Goal: Task Accomplishment & Management: Use online tool/utility

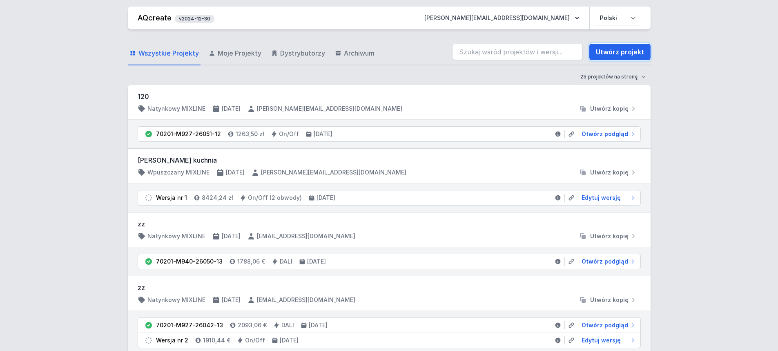
drag, startPoint x: 619, startPoint y: 50, endPoint x: 267, endPoint y: 83, distance: 352.8
click at [619, 50] on link "Utwórz projekt" at bounding box center [620, 52] width 61 height 16
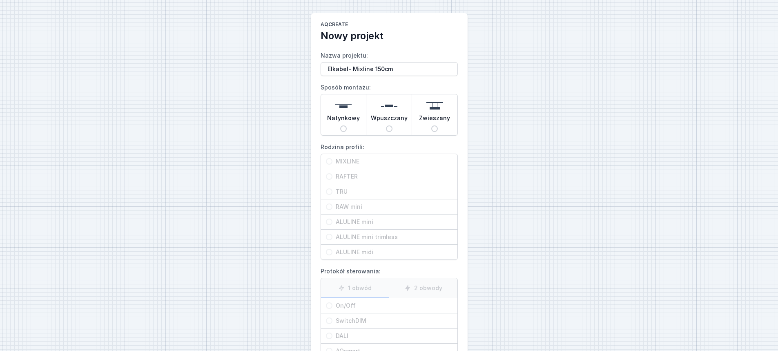
type input "Elkabel- Mixline 150cm"
click at [449, 125] on span "Zwieszany" at bounding box center [434, 119] width 31 height 11
click at [438, 125] on input "Zwieszany" at bounding box center [434, 128] width 7 height 7
radio input "true"
click at [411, 163] on span "MIXLINE" at bounding box center [393, 161] width 120 height 8
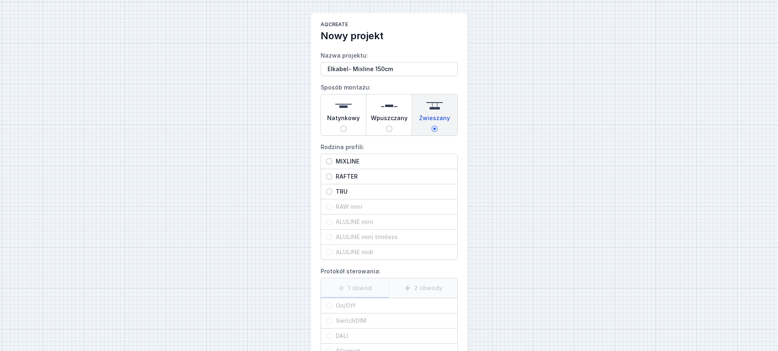
click at [333, 163] on input "MIXLINE" at bounding box center [329, 161] width 7 height 7
radio input "true"
click at [389, 308] on span "On/Off" at bounding box center [393, 306] width 120 height 8
click at [333, 308] on input "On/Off" at bounding box center [329, 305] width 7 height 7
radio input "true"
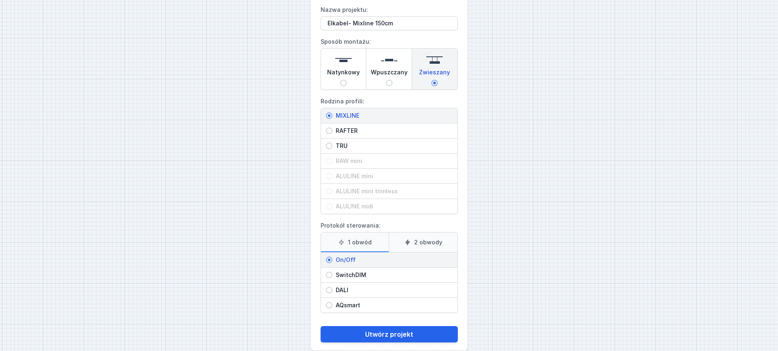
scroll to position [58, 0]
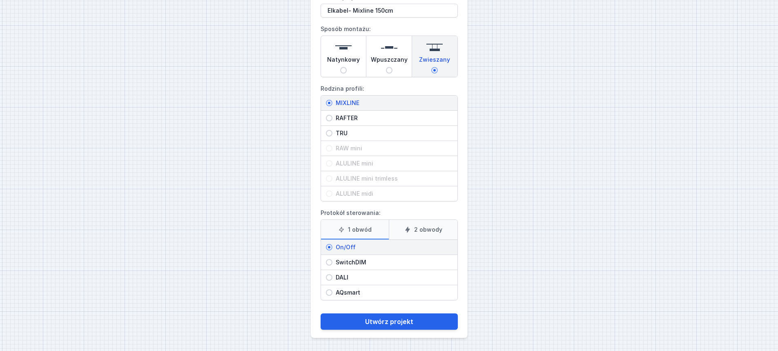
drag, startPoint x: 518, startPoint y: 315, endPoint x: 484, endPoint y: 315, distance: 33.5
click at [518, 315] on div "AQcreate Nowy projekt Nazwa projektu: Elkabel- Mixline 150cm Sposób montażu: Na…" at bounding box center [389, 146] width 778 height 409
click at [428, 322] on button "Utwórz projekt" at bounding box center [389, 321] width 137 height 16
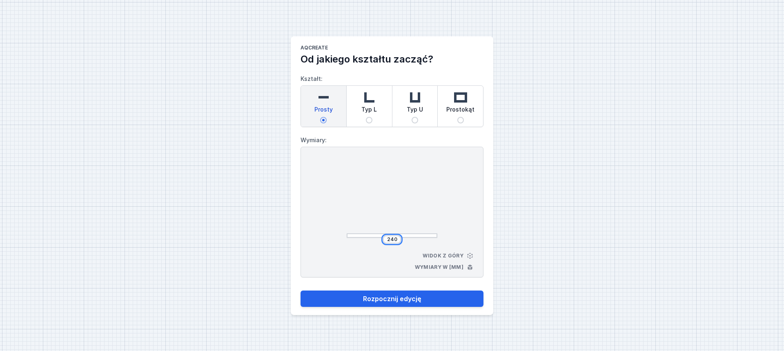
click at [392, 237] on input "240" at bounding box center [392, 239] width 13 height 7
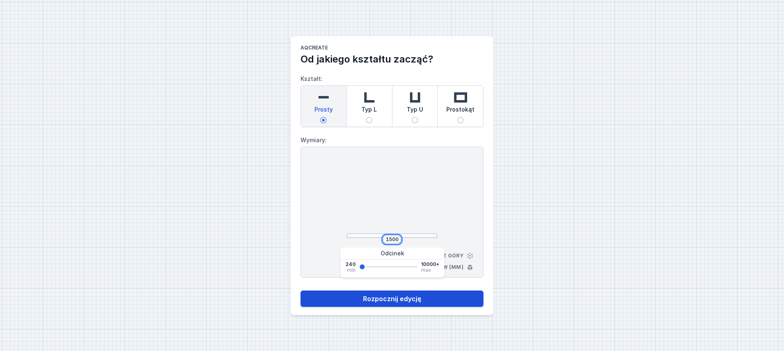
type input "1500"
click at [387, 299] on button "Rozpocznij edycję" at bounding box center [392, 298] width 183 height 16
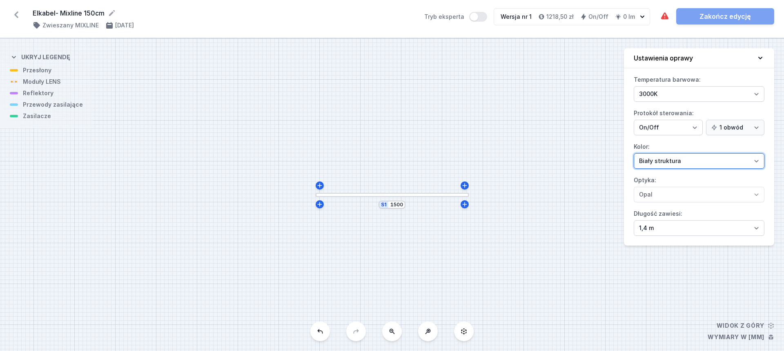
click at [680, 163] on select "Biały struktura Czarny struktura Złoty struktura Miedziany Szary Inny (z palety…" at bounding box center [699, 161] width 131 height 16
select select "2"
click at [634, 153] on select "Biały struktura Czarny struktura Złoty struktura Miedziany Szary Inny (z palety…" at bounding box center [699, 161] width 131 height 16
click at [390, 195] on div at bounding box center [392, 195] width 153 height 4
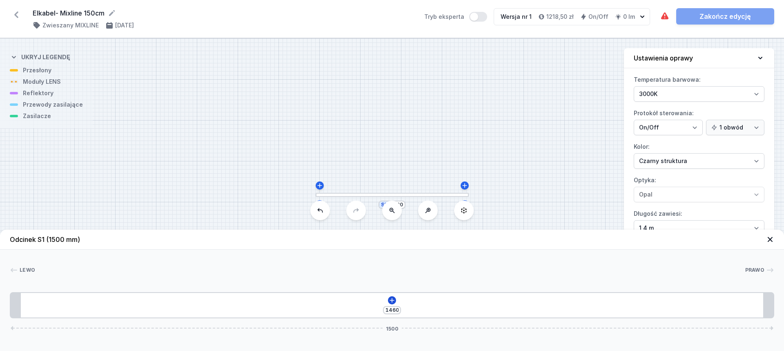
click at [389, 297] on div "1460 1500" at bounding box center [392, 305] width 765 height 26
click at [389, 299] on icon at bounding box center [392, 300] width 7 height 7
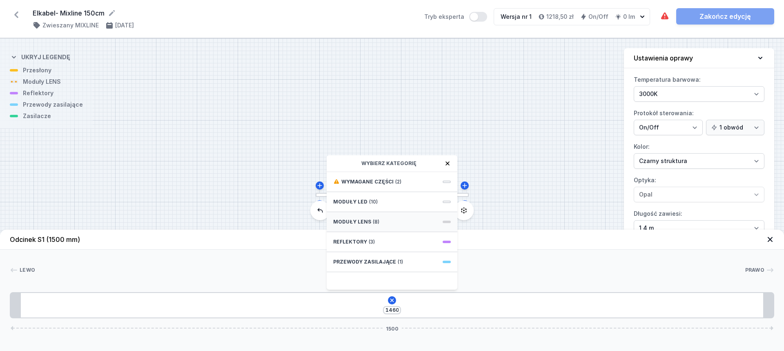
click at [374, 221] on span "(8)" at bounding box center [376, 222] width 7 height 7
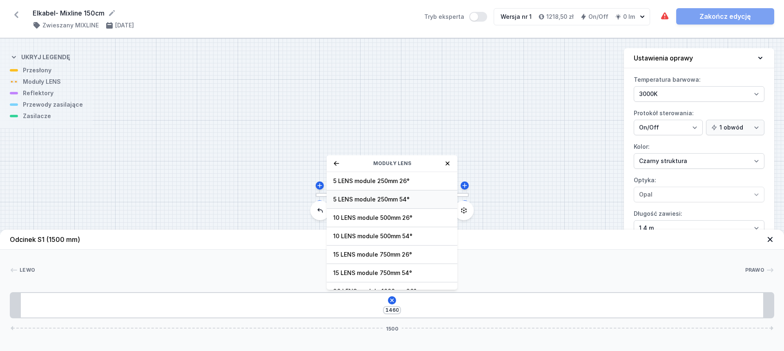
click at [381, 201] on span "5 LENS module 250mm 54°" at bounding box center [392, 199] width 118 height 8
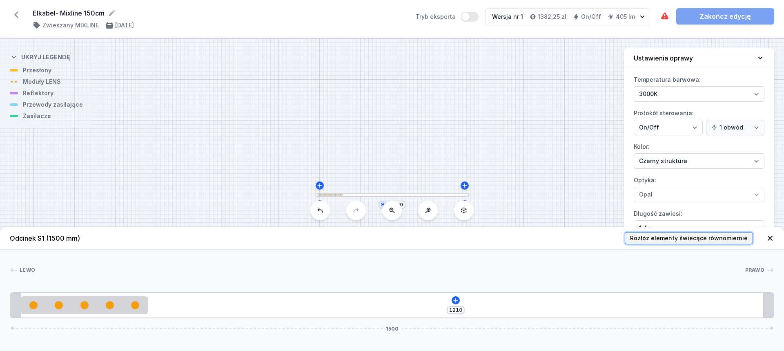
click at [665, 239] on span "Rozłóż elementy świecące równomiernie" at bounding box center [689, 238] width 118 height 8
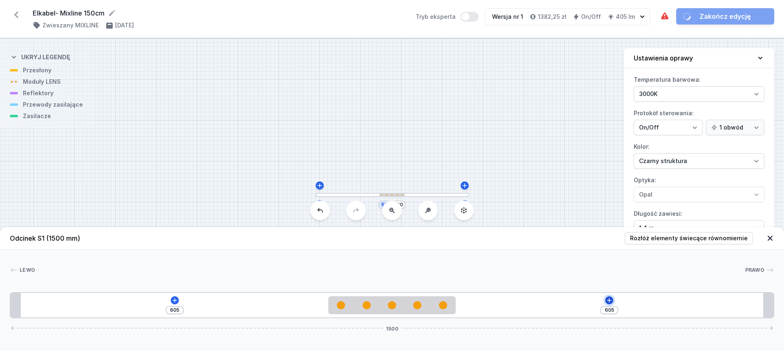
click at [610, 300] on icon at bounding box center [610, 300] width 4 height 4
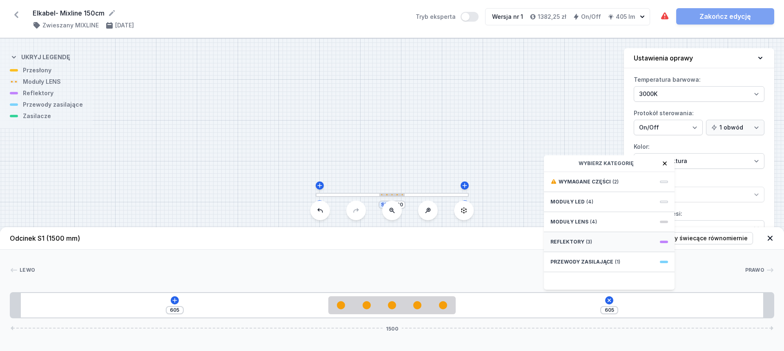
click at [598, 244] on div "Reflektory (3)" at bounding box center [609, 242] width 131 height 20
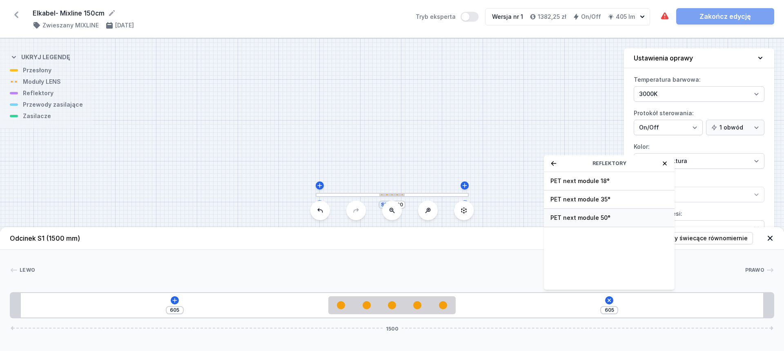
click at [602, 220] on span "PET next module 50°" at bounding box center [610, 218] width 118 height 8
type input "535"
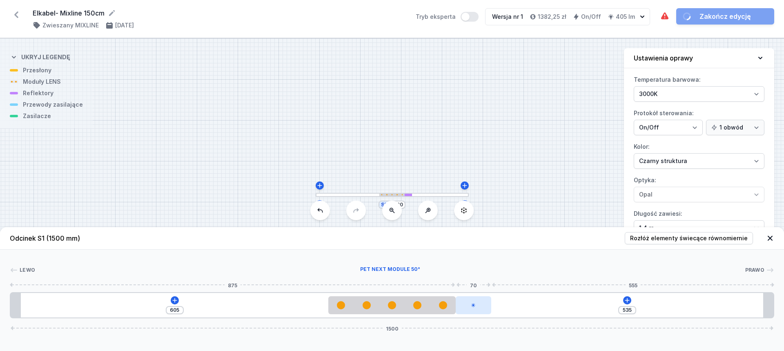
click at [482, 308] on div at bounding box center [474, 305] width 36 height 18
select select "3302"
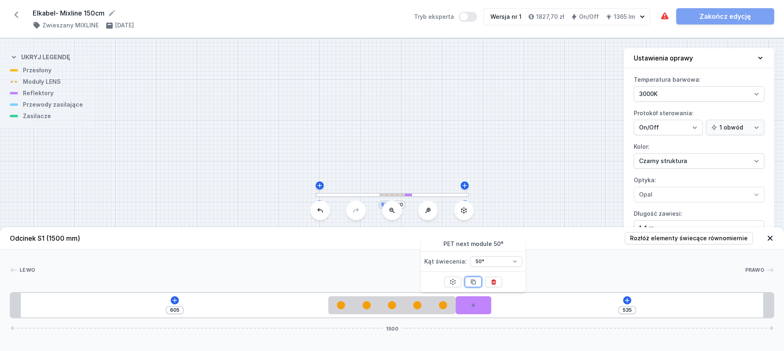
click at [478, 277] on button at bounding box center [473, 282] width 17 height 11
type input "395"
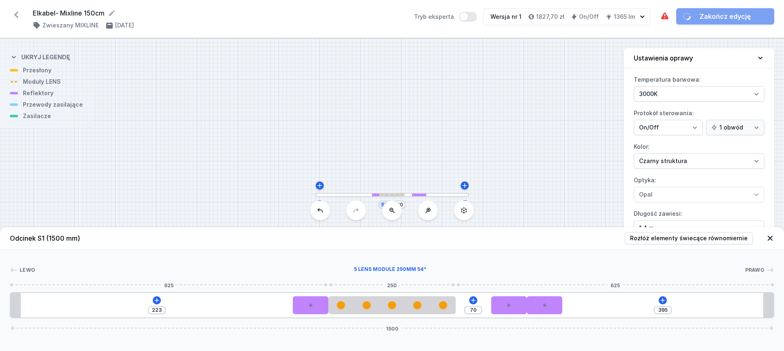
type input "185"
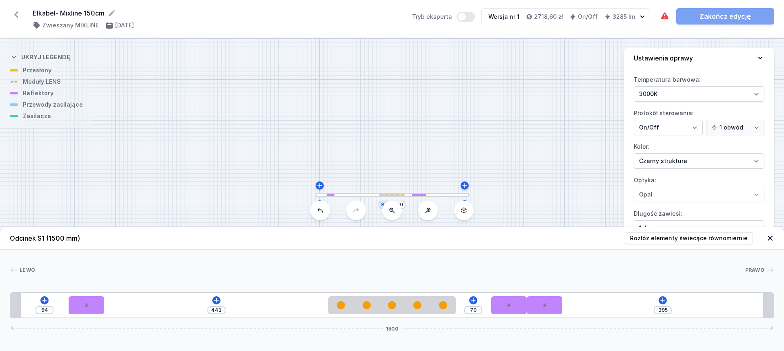
type input "435"
type input "100"
type input "431"
type input "104"
type input "427"
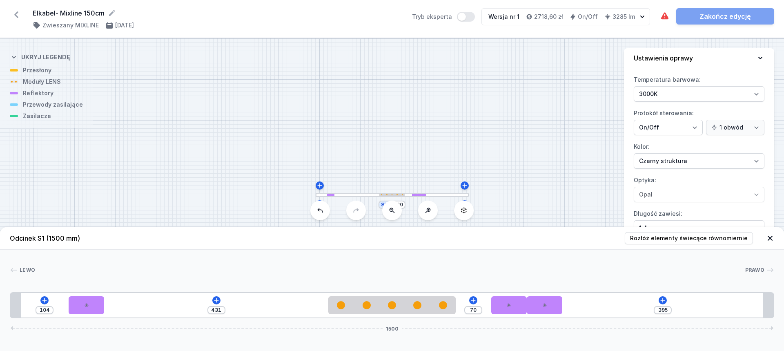
type input "108"
type input "424"
type input "111"
type input "423"
type input "112"
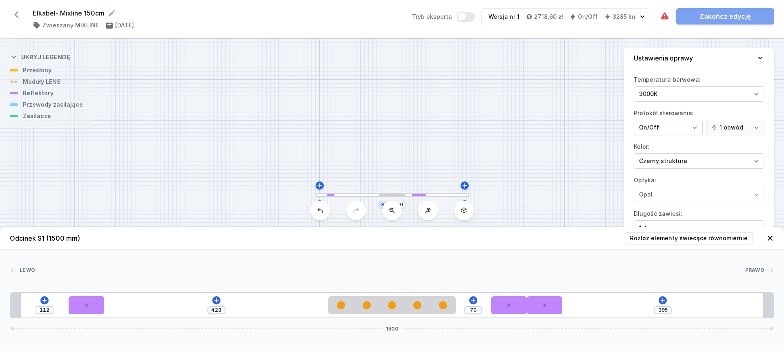
type input "424"
type input "111"
type input "425"
type input "110"
type input "427"
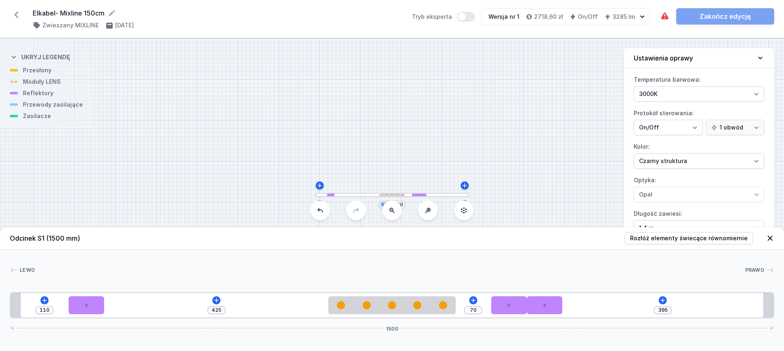
type input "108"
type input "428"
type input "107"
type input "431"
type input "104"
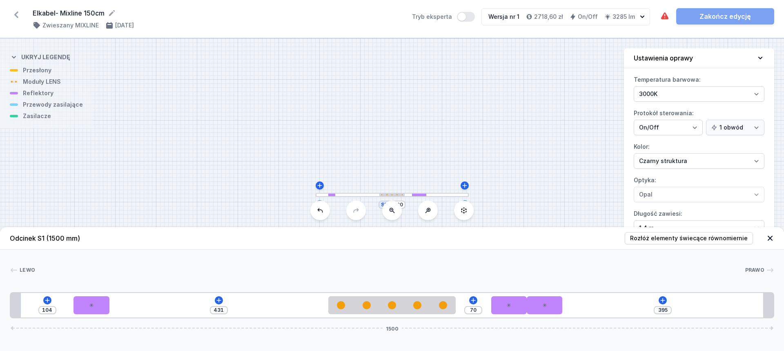
type input "432"
type input "103"
type input "434"
type input "101"
type input "435"
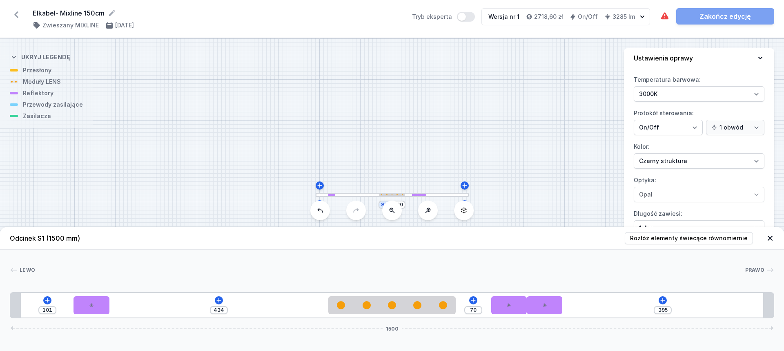
type input "100"
type input "436"
type input "99"
type input "438"
type input "97"
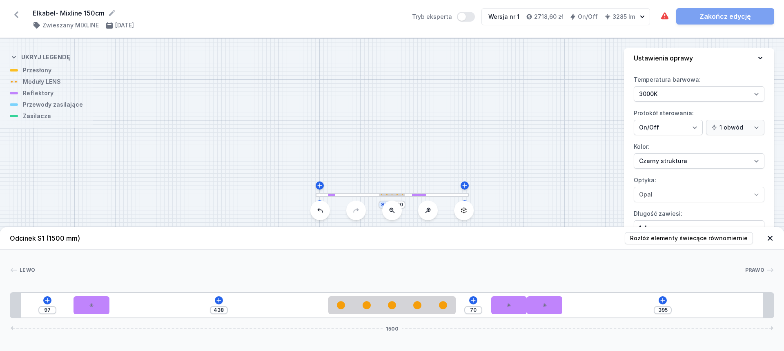
type input "439"
type input "96"
type input "440"
type input "95"
type input "441"
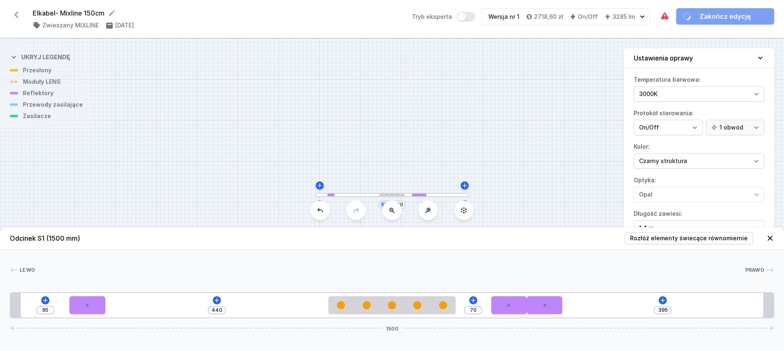
type input "94"
type input "442"
type input "93"
type input "443"
type input "92"
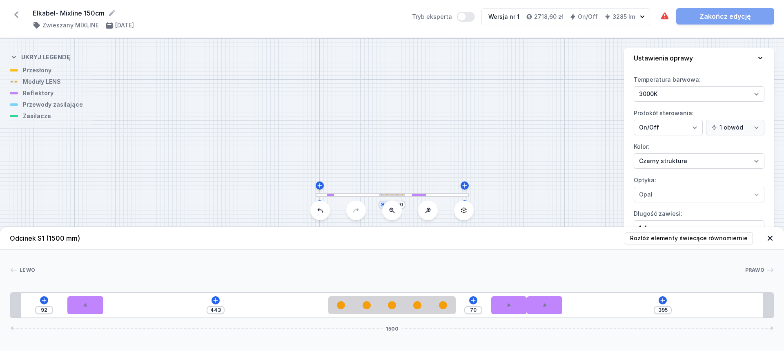
drag, startPoint x: 481, startPoint y: 310, endPoint x: 89, endPoint y: 274, distance: 393.5
click at [89, 274] on div "[PERSON_NAME] 1 2 3 2 2 1 92 443 70 395 1500 112 70 443 250 70 70 70 415 20 146…" at bounding box center [392, 284] width 784 height 69
click at [42, 311] on input "92" at bounding box center [44, 310] width 13 height 7
click at [43, 311] on input "92" at bounding box center [44, 310] width 13 height 7
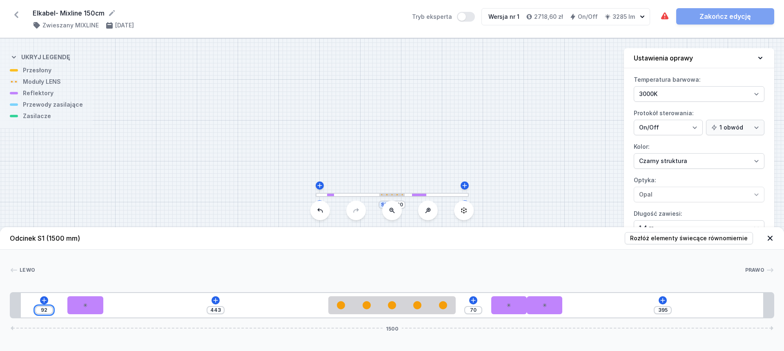
click at [43, 311] on input "92" at bounding box center [44, 310] width 13 height 7
type input "526"
type input "9"
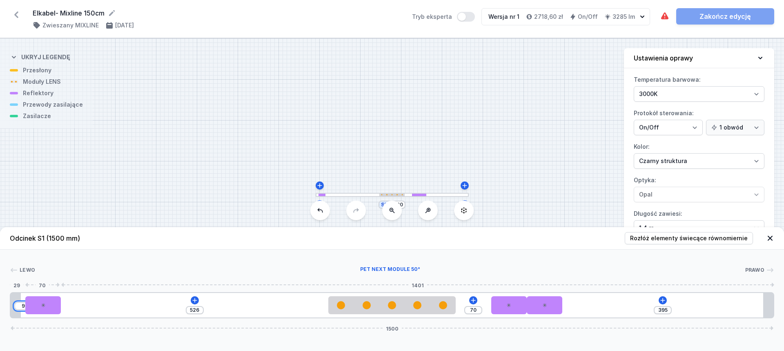
type input "445"
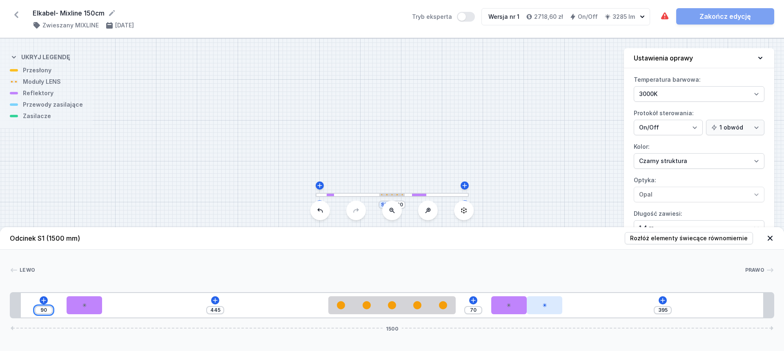
type input "90"
drag, startPoint x: 556, startPoint y: 309, endPoint x: 609, endPoint y: 308, distance: 52.7
click at [592, 308] on div "90 445 70 395 1500" at bounding box center [392, 305] width 765 height 26
click at [664, 308] on input "395" at bounding box center [663, 310] width 13 height 7
click at [665, 308] on input "395" at bounding box center [663, 310] width 13 height 7
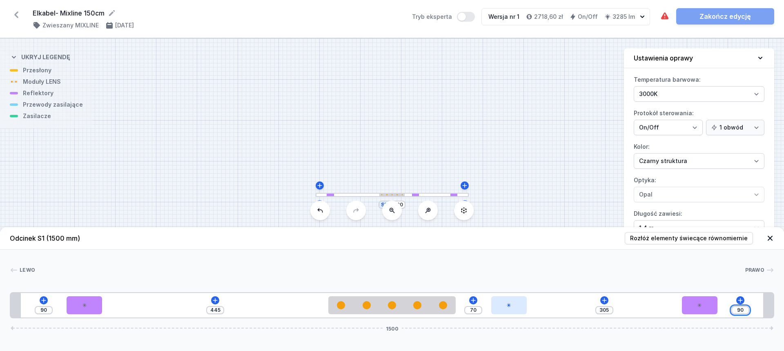
type input "90"
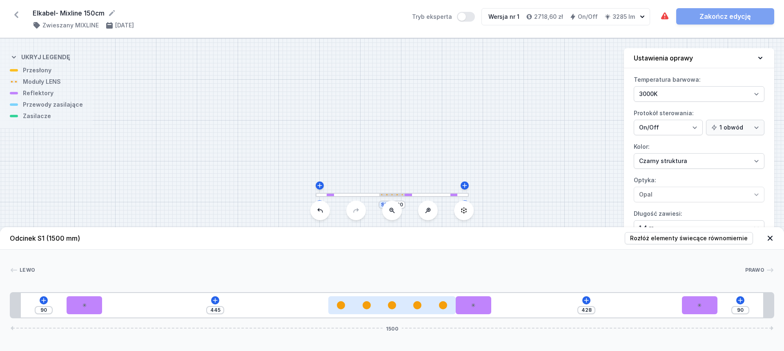
type input "445"
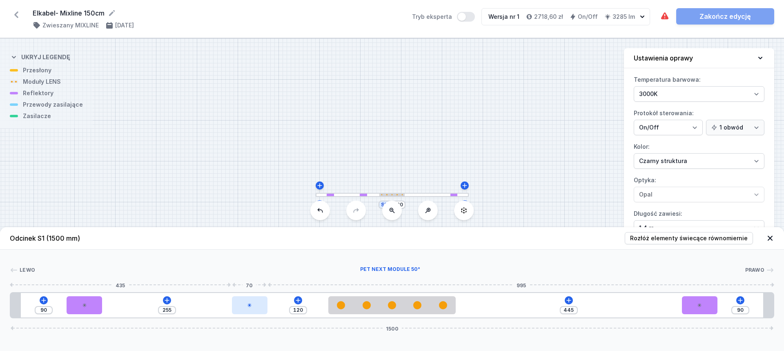
type input "139"
type input "236"
type input "158"
type input "217"
type input "176"
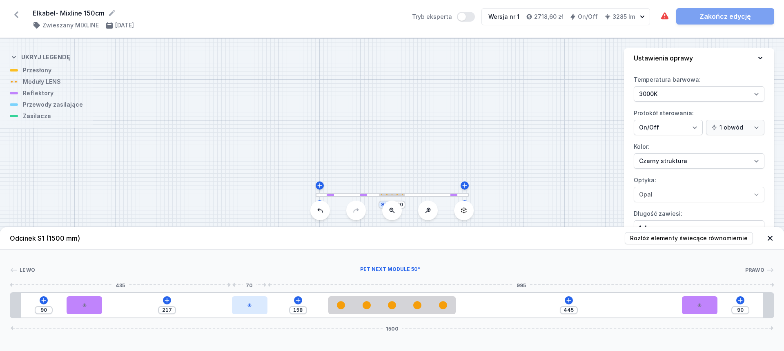
type input "199"
type input "194"
type input "181"
type input "207"
type input "168"
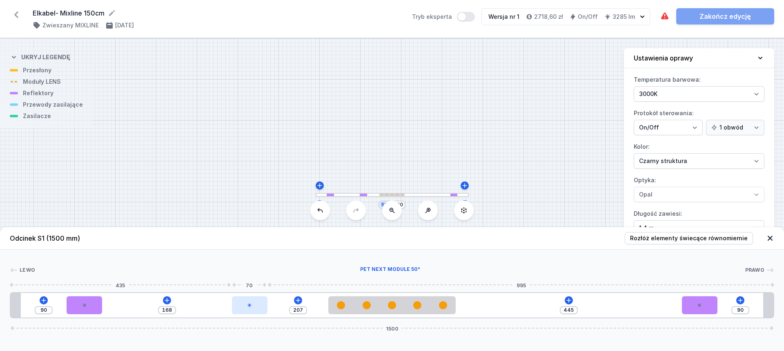
type input "213"
type input "162"
type input "215"
type input "160"
type input "218"
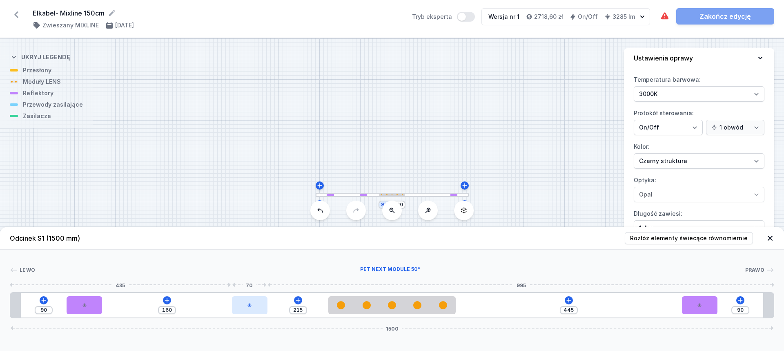
type input "157"
type input "220"
type input "155"
type input "226"
type input "149"
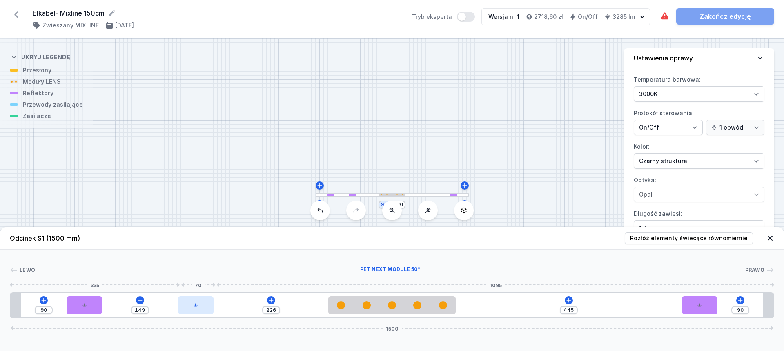
type input "233"
type input "142"
type input "240"
type input "135"
type input "252"
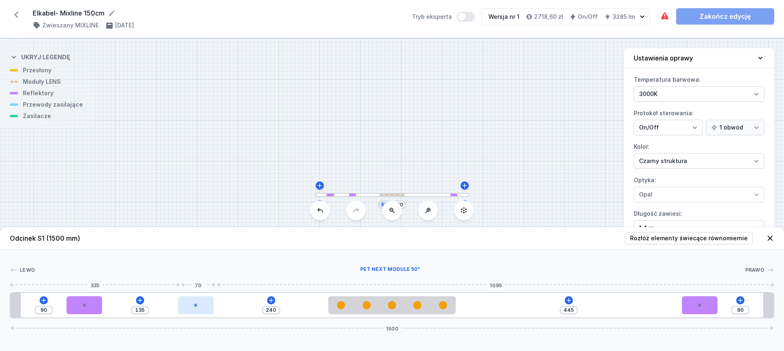
type input "123"
type input "257"
type input "118"
type input "259"
type input "116"
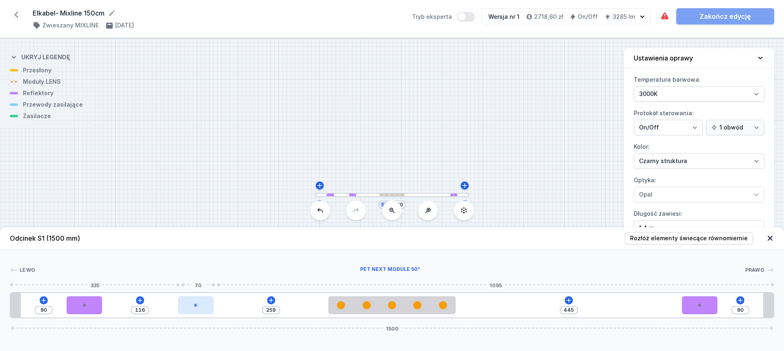
type input "261"
type input "114"
type input "262"
type input "113"
type input "263"
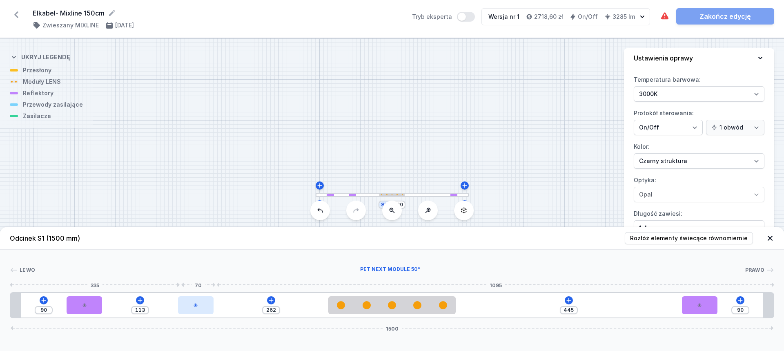
type input "112"
type input "264"
type input "111"
type input "265"
type input "110"
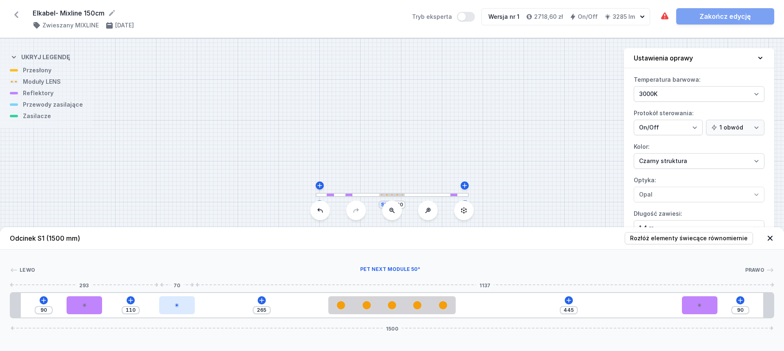
type input "266"
type input "109"
type input "268"
type input "107"
drag, startPoint x: 521, startPoint y: 304, endPoint x: 181, endPoint y: 299, distance: 340.4
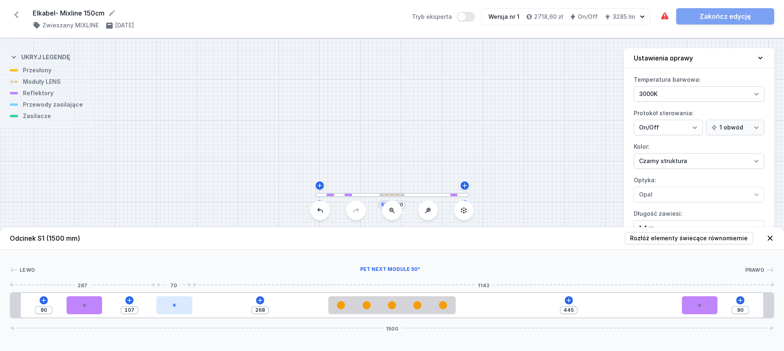
click at [181, 299] on div at bounding box center [174, 305] width 36 height 18
click at [129, 311] on input "107" at bounding box center [129, 310] width 13 height 7
type input "366"
type input "9"
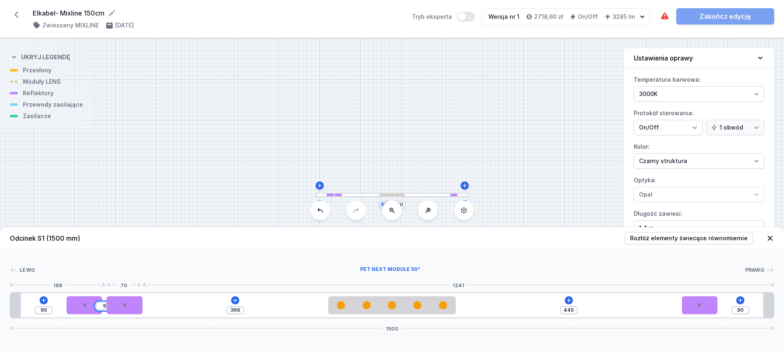
type input "285"
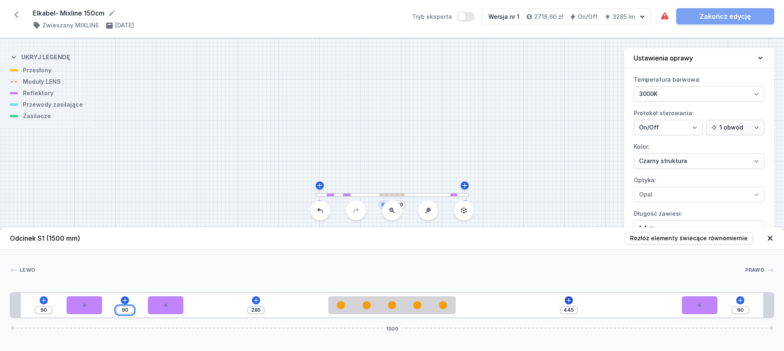
type input "90"
click at [567, 299] on icon at bounding box center [569, 300] width 7 height 7
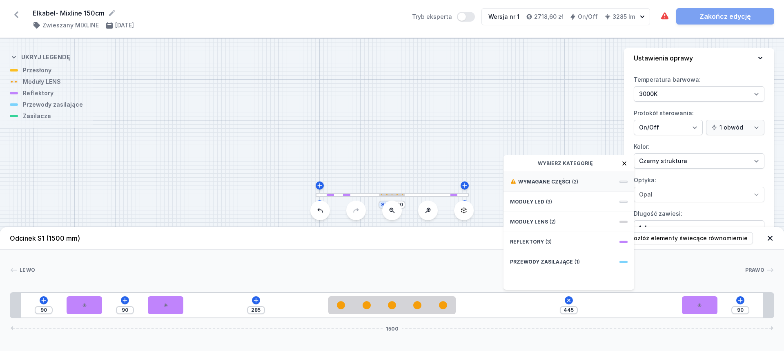
click at [572, 183] on span "(2)" at bounding box center [575, 182] width 6 height 7
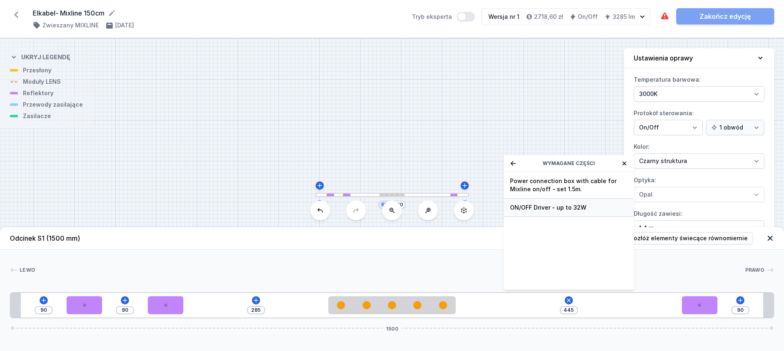
click at [573, 206] on span "ON/OFF Driver - up to 32W" at bounding box center [569, 207] width 118 height 8
type input "145"
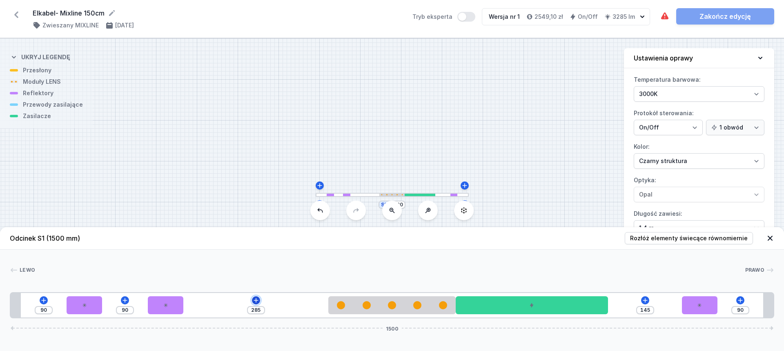
click at [257, 299] on icon at bounding box center [256, 300] width 7 height 7
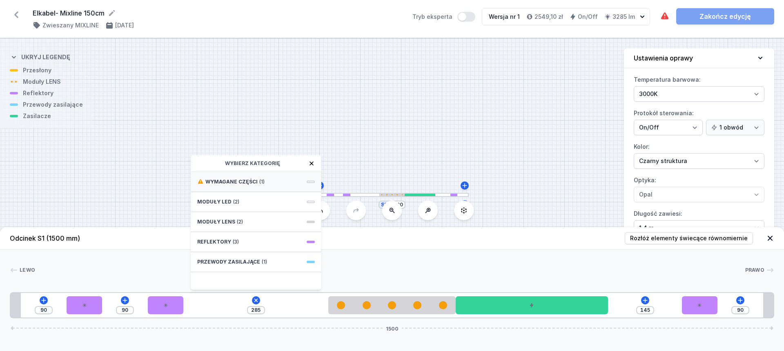
click at [259, 183] on span "(1)" at bounding box center [261, 182] width 5 height 7
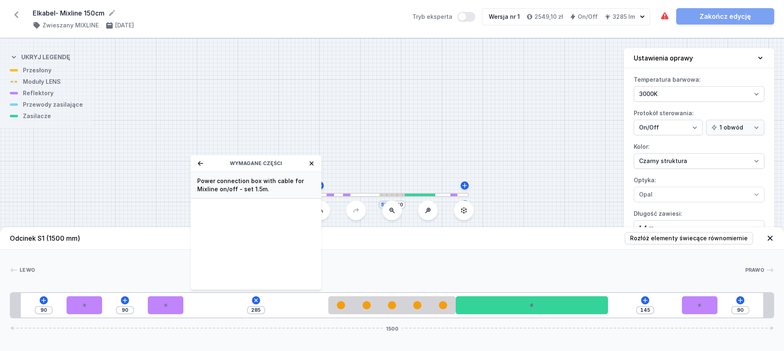
click at [259, 183] on span "Power connection box with cable for Mixline on/off - set 1.5m." at bounding box center [256, 185] width 118 height 16
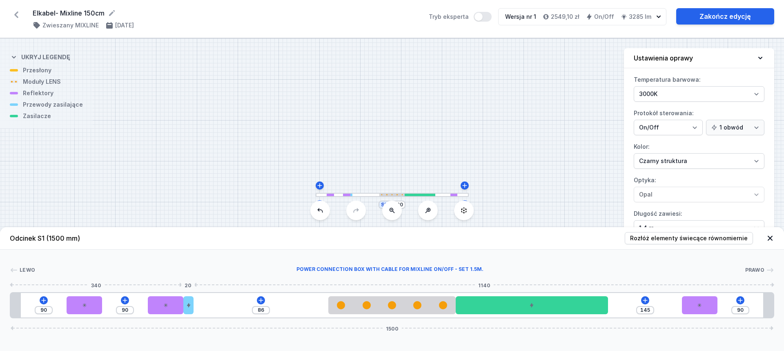
type input "43"
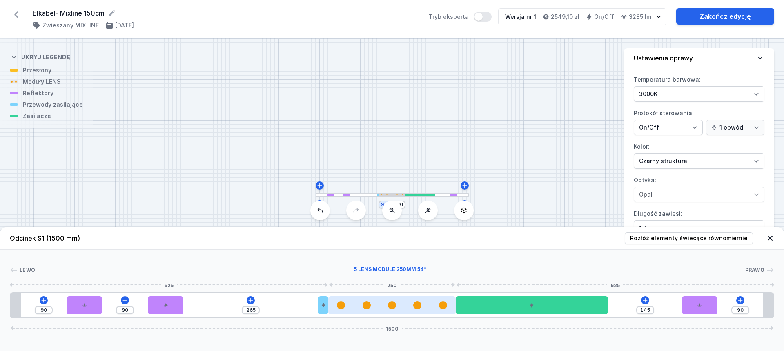
drag, startPoint x: 191, startPoint y: 305, endPoint x: 346, endPoint y: 305, distance: 155.3
click at [346, 305] on div "90 90 265 145 90 1500" at bounding box center [392, 305] width 765 height 26
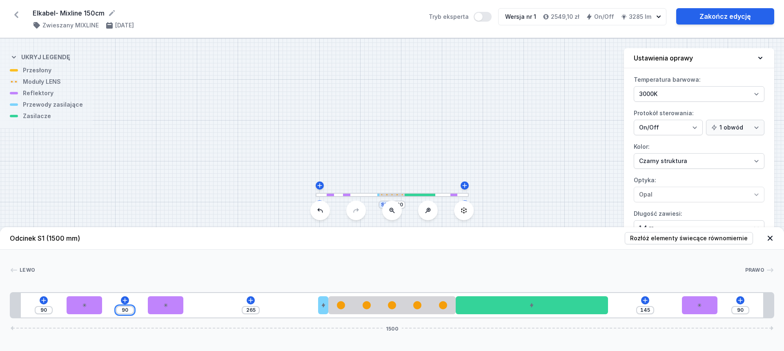
click at [127, 310] on input "90" at bounding box center [124, 310] width 13 height 7
type input "1"
type input "354"
type input "11"
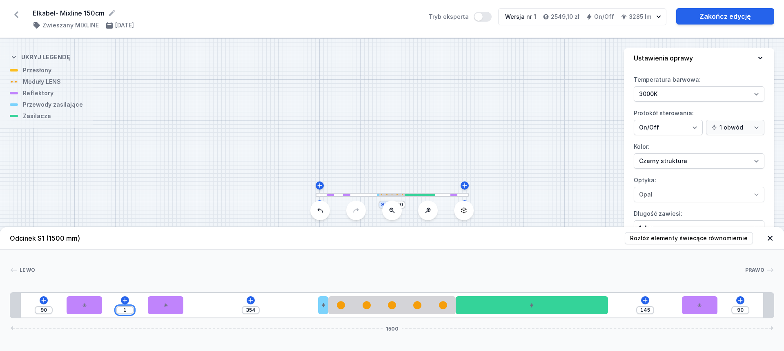
type input "344"
type input "110"
type input "245"
type input "110"
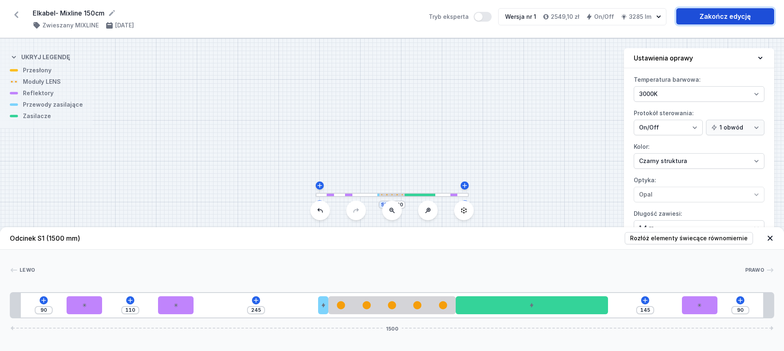
click at [728, 17] on link "Zakończ edycję" at bounding box center [726, 16] width 98 height 16
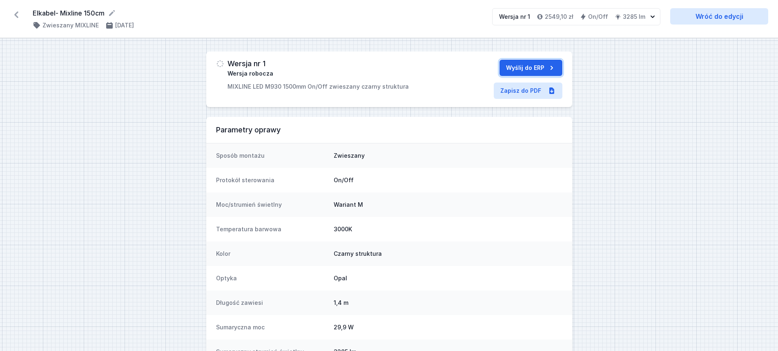
drag, startPoint x: 533, startPoint y: 69, endPoint x: 533, endPoint y: 64, distance: 4.9
click at [533, 67] on button "Wyślij do ERP" at bounding box center [531, 68] width 63 height 16
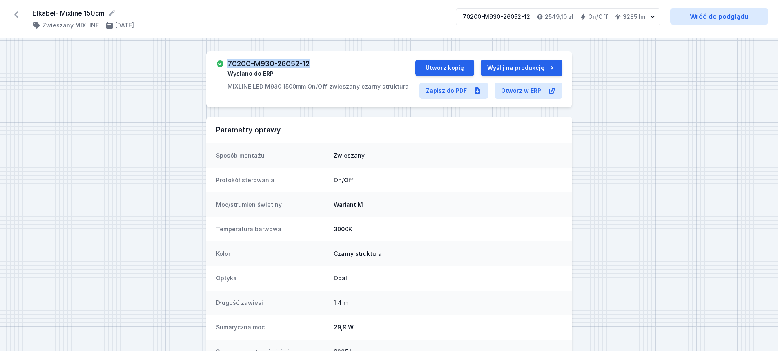
drag, startPoint x: 229, startPoint y: 60, endPoint x: 310, endPoint y: 51, distance: 81.0
copy h3 "70200-M930-26052-12"
click at [231, 63] on h3 "70200-M930-26052-12" at bounding box center [269, 64] width 82 height 8
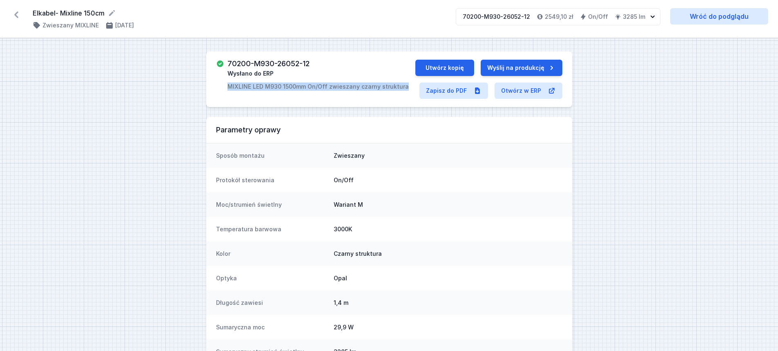
drag, startPoint x: 227, startPoint y: 87, endPoint x: 405, endPoint y: 83, distance: 177.8
click at [405, 83] on div "70200-M930-26052-12 Wysłano do ERP MIXLINE LED M930 1500mm On/Off zwieszany [PE…" at bounding box center [315, 75] width 199 height 31
copy p "MIXLINE LED M930 1500mm On/Off zwieszany czarny struktura"
click at [466, 95] on link "Zapisz do PDF" at bounding box center [454, 91] width 69 height 16
